Goal: Information Seeking & Learning: Learn about a topic

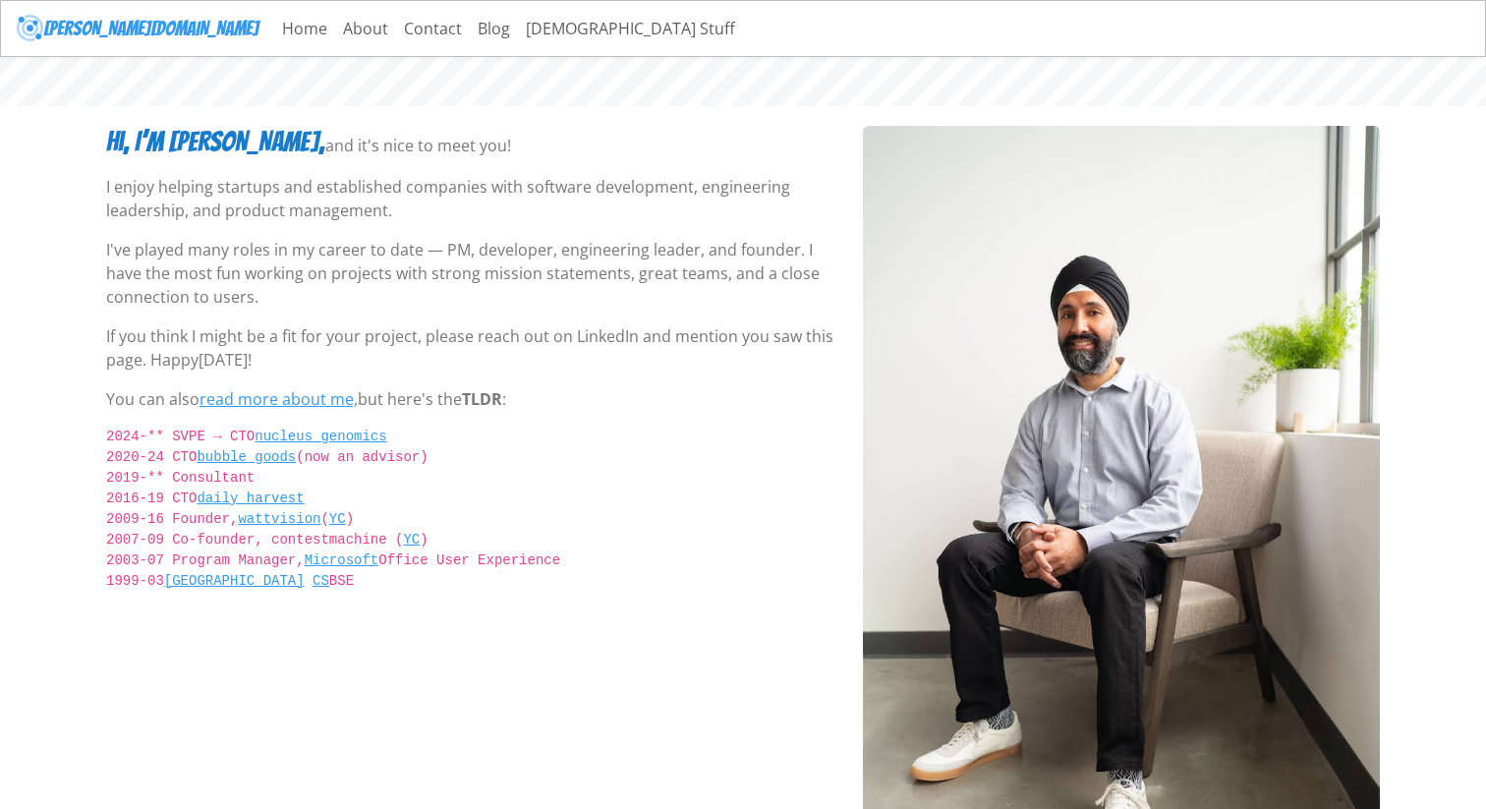
click at [336, 192] on p "I enjoy helping startups and established companies with software development, e…" at bounding box center [472, 198] width 733 height 47
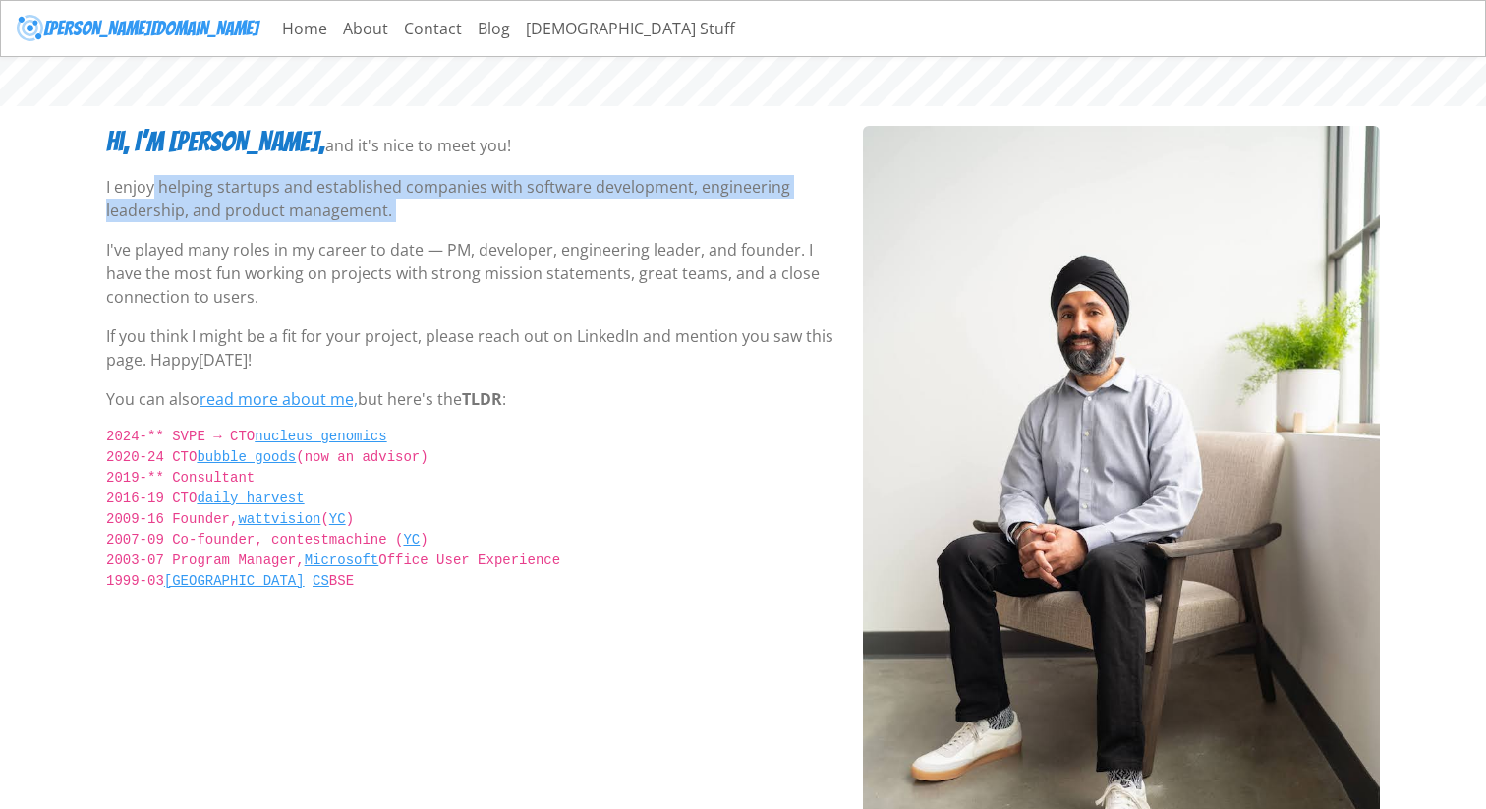
click at [336, 192] on p "I enjoy helping startups and established companies with software development, e…" at bounding box center [472, 198] width 733 height 47
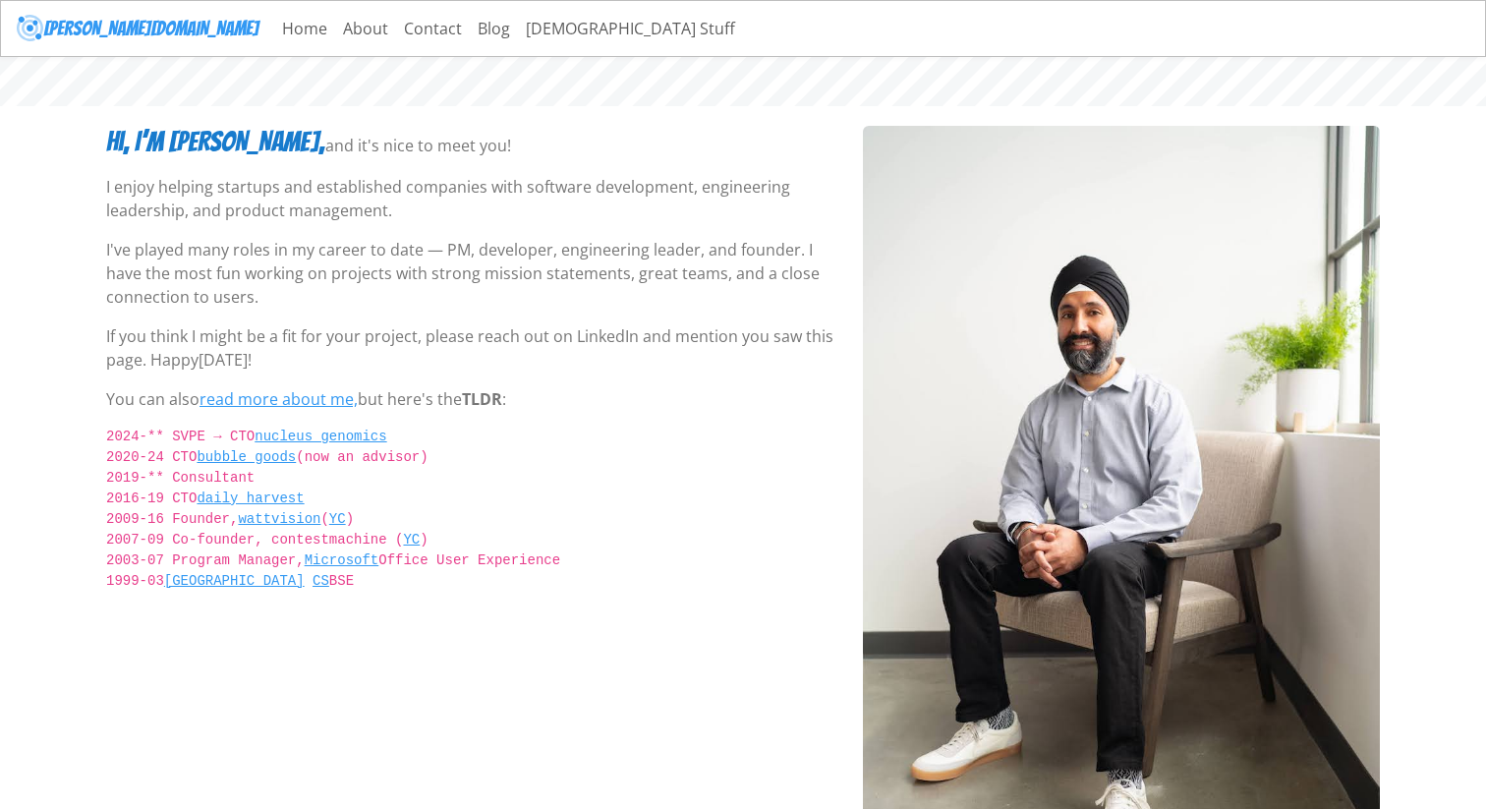
click at [387, 198] on p "I enjoy helping startups and established companies with software development, e…" at bounding box center [472, 198] width 733 height 47
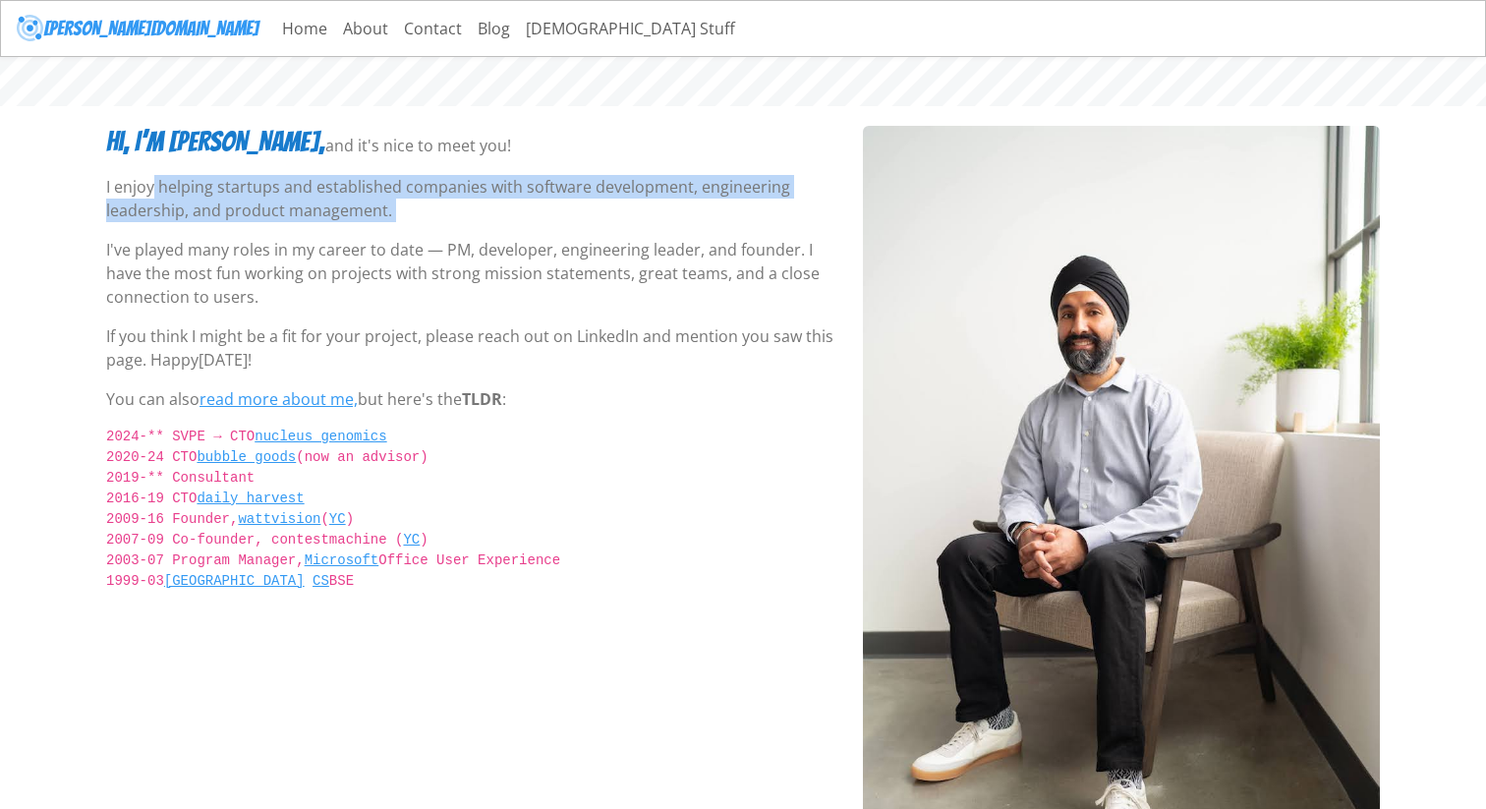
click at [387, 198] on p "I enjoy helping startups and established companies with software development, e…" at bounding box center [472, 198] width 733 height 47
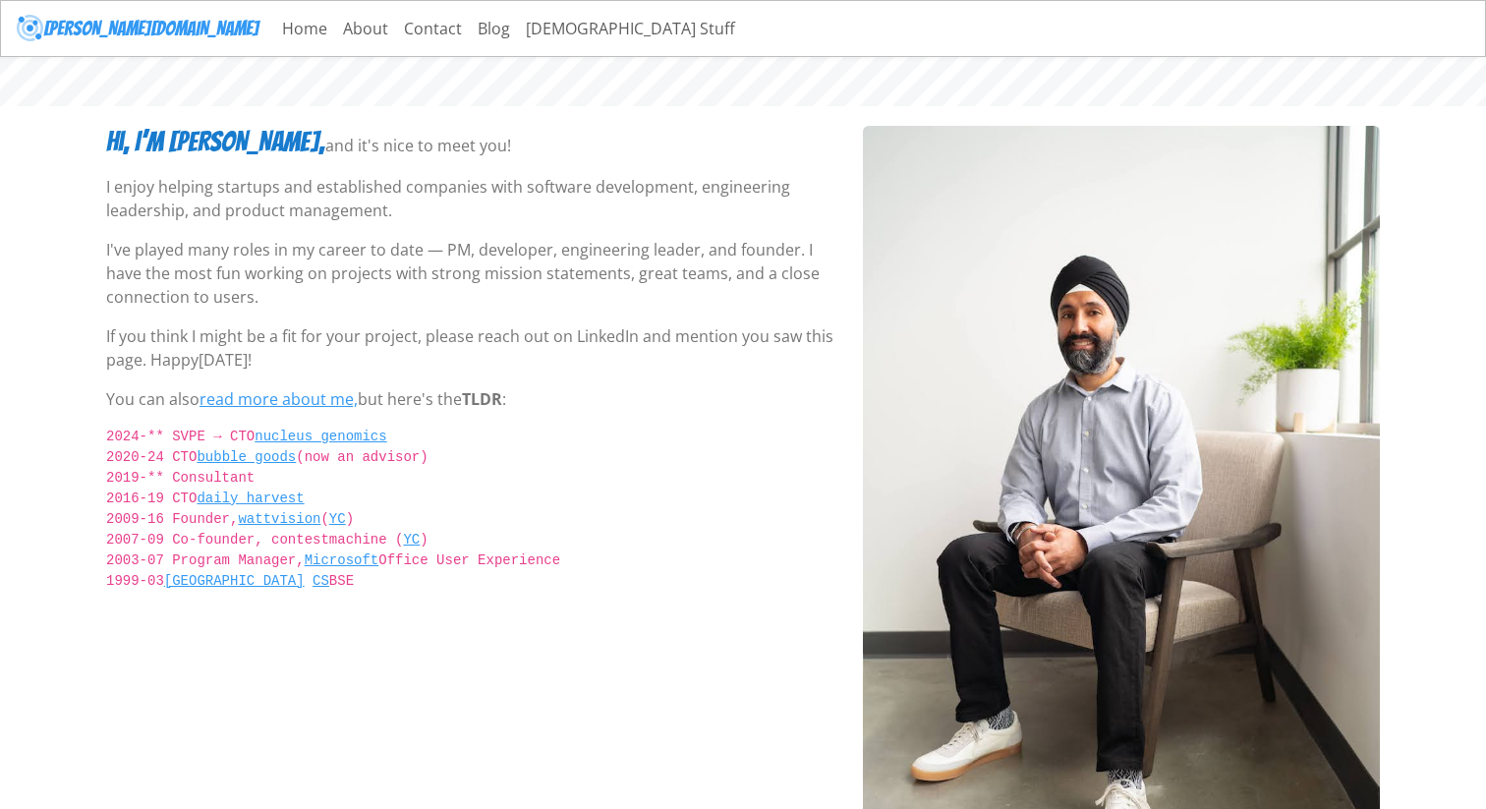
click at [414, 258] on p "I've played many roles in my career to date — PM, developer, engineering leader…" at bounding box center [472, 273] width 733 height 71
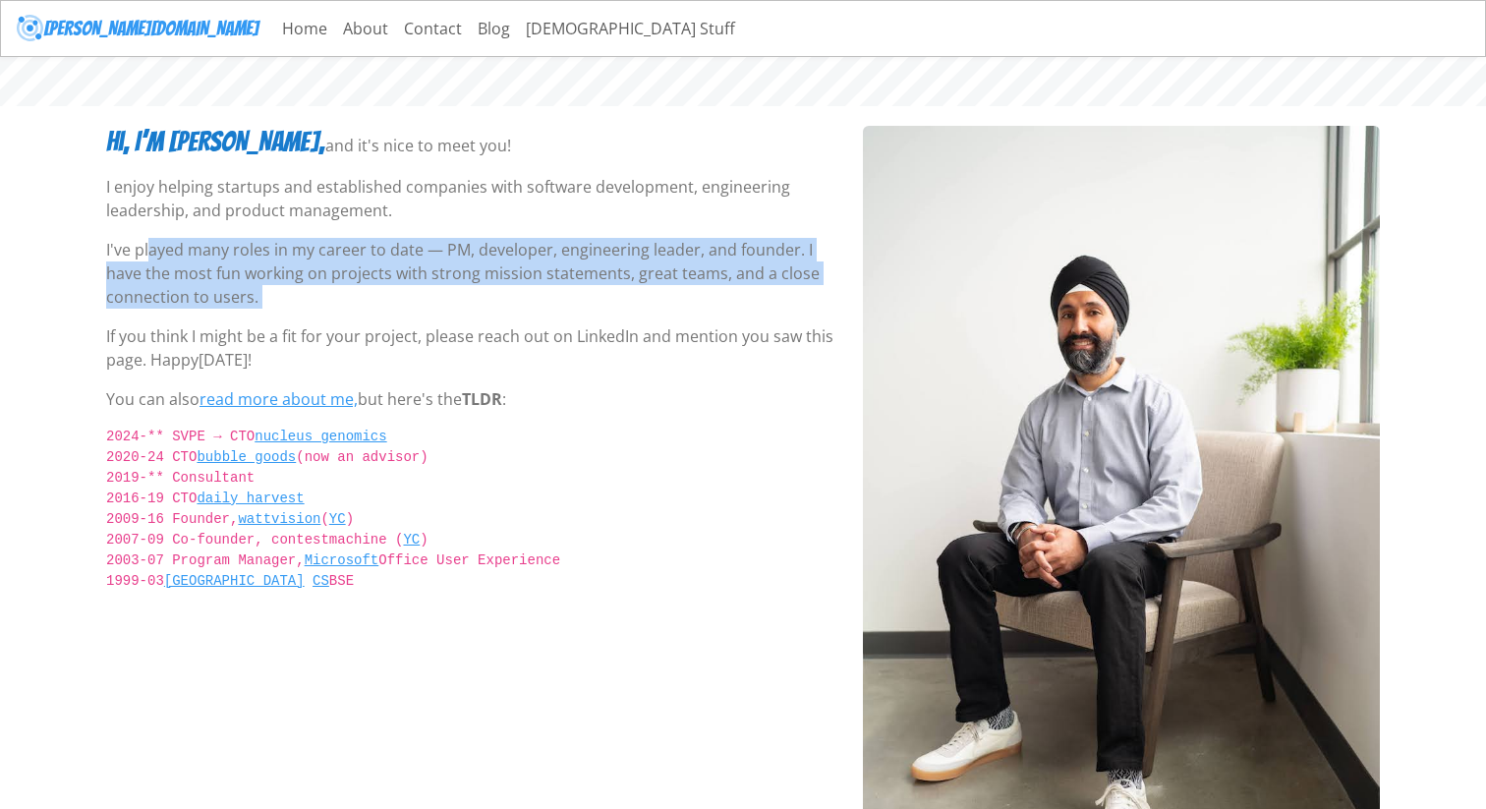
click at [414, 258] on p "I've played many roles in my career to date — PM, developer, engineering leader…" at bounding box center [472, 273] width 733 height 71
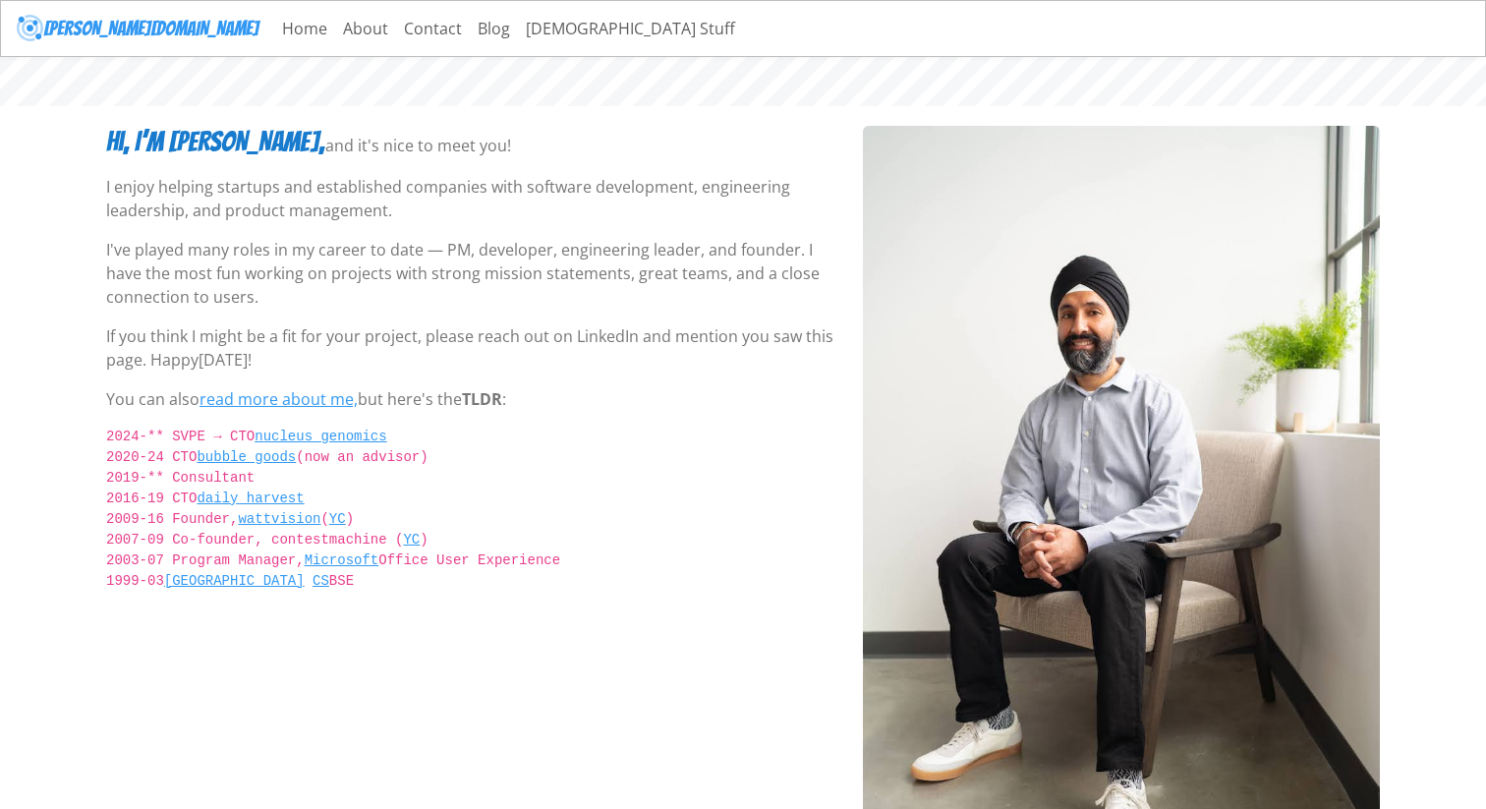
click at [399, 343] on p "If you think I might be a fit for your project, please reach out on LinkedIn an…" at bounding box center [472, 347] width 733 height 47
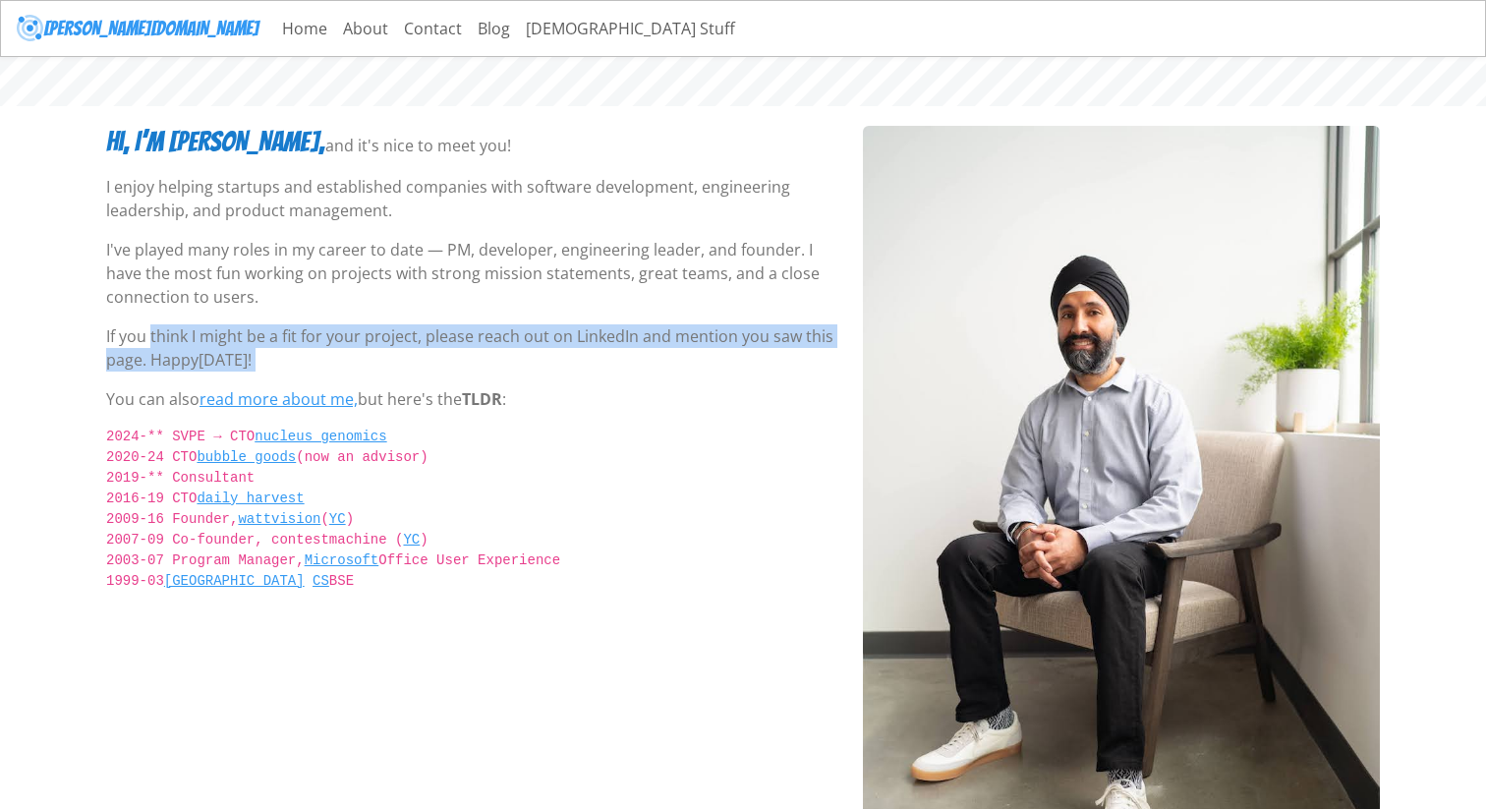
click at [399, 343] on p "If you think I might be a fit for your project, please reach out on LinkedIn an…" at bounding box center [472, 347] width 733 height 47
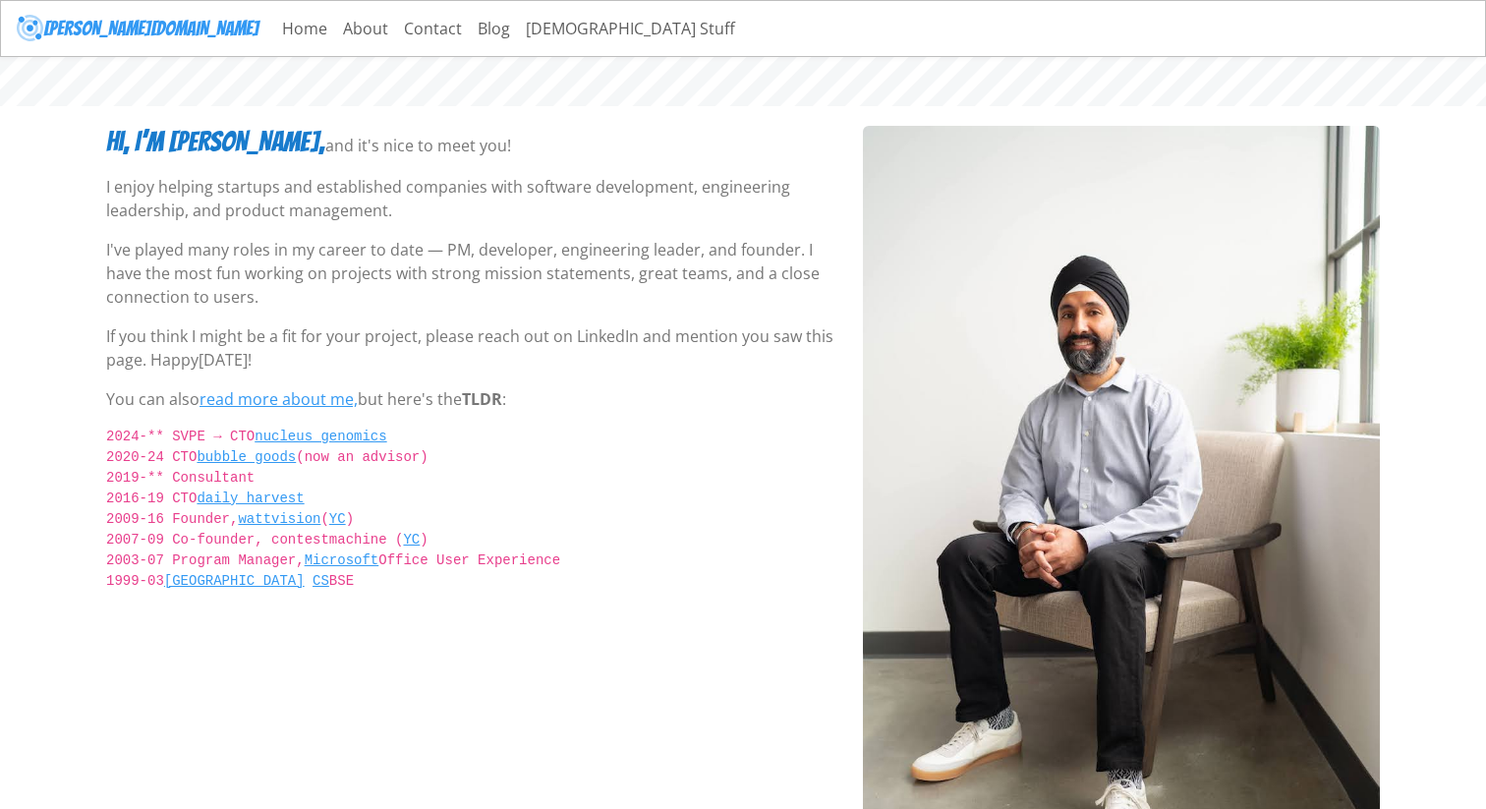
click at [377, 335] on p "If you think I might be a fit for your project, please reach out on LinkedIn an…" at bounding box center [472, 347] width 733 height 47
